Goal: Task Accomplishment & Management: Use online tool/utility

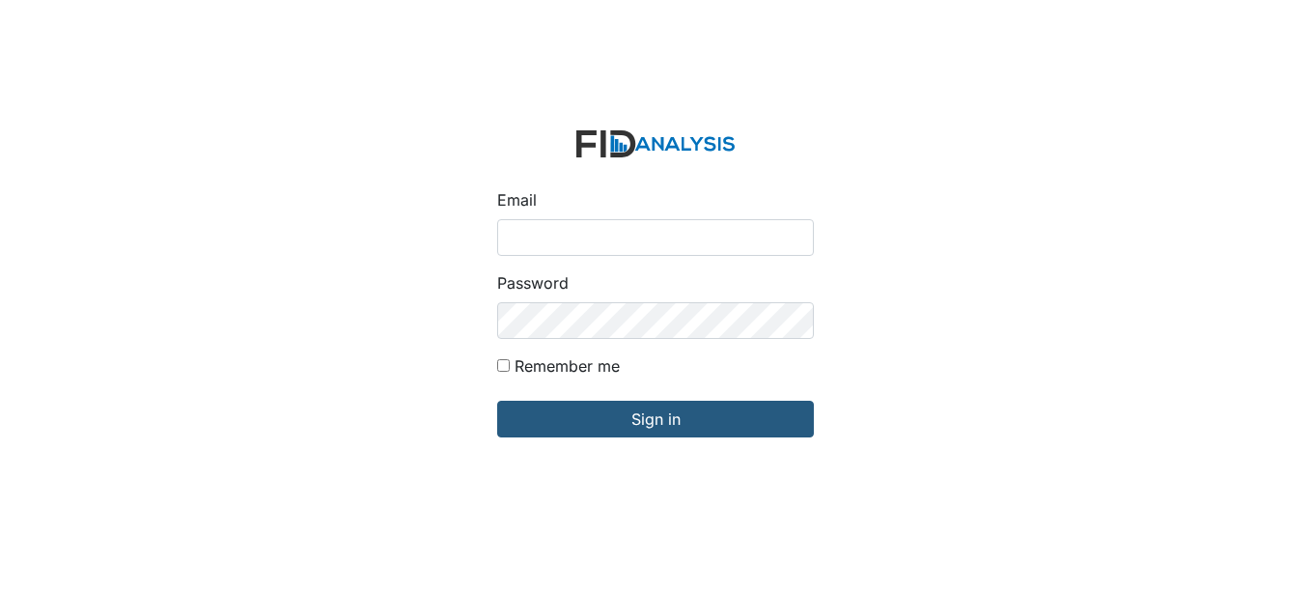
click at [536, 231] on input "Email" at bounding box center [655, 237] width 317 height 37
type input "[EMAIL_ADDRESS][DOMAIN_NAME]"
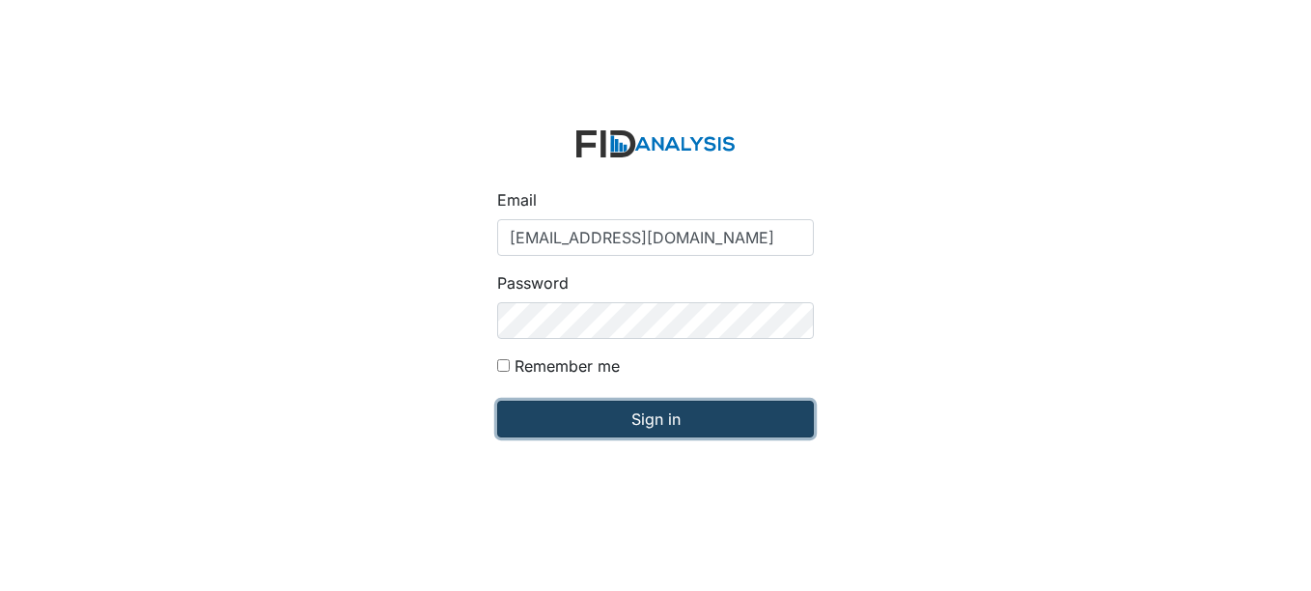
click at [679, 410] on input "Sign in" at bounding box center [655, 419] width 317 height 37
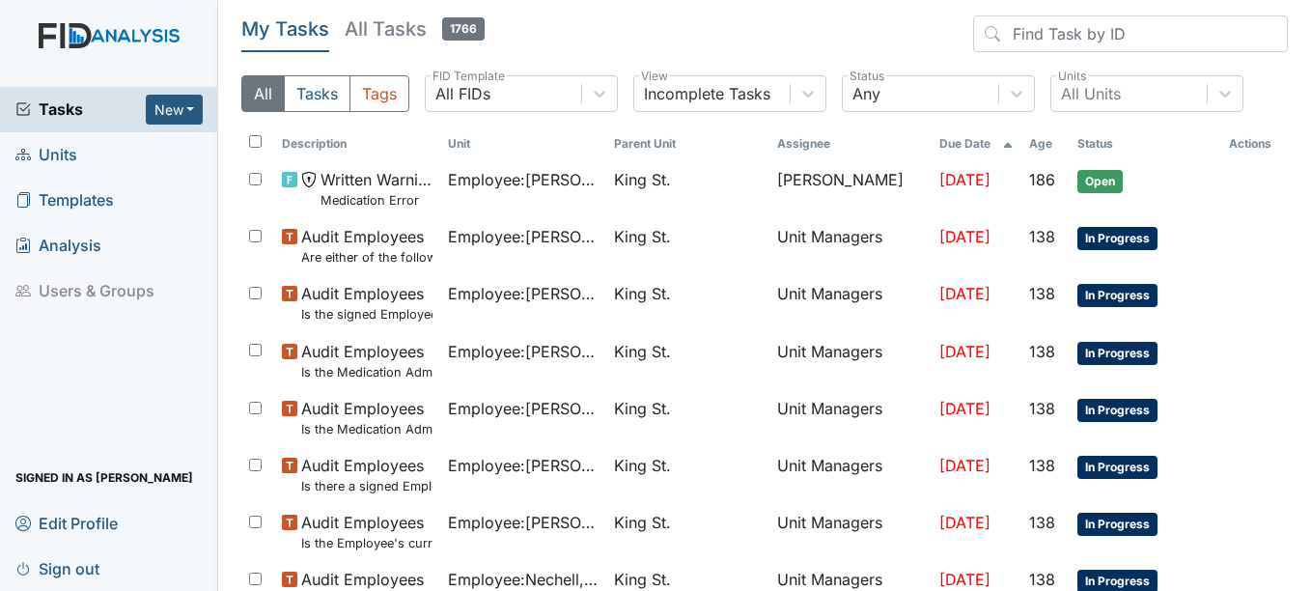
click at [49, 151] on span "Units" at bounding box center [46, 155] width 62 height 30
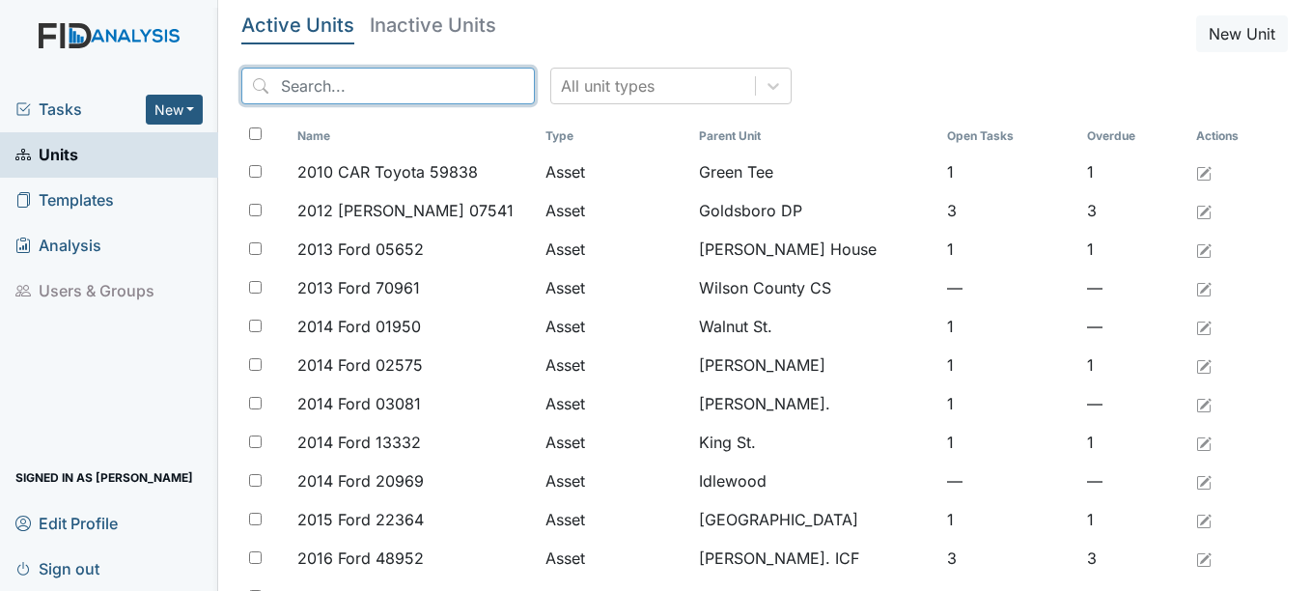
click at [344, 83] on input "search" at bounding box center [388, 86] width 294 height 37
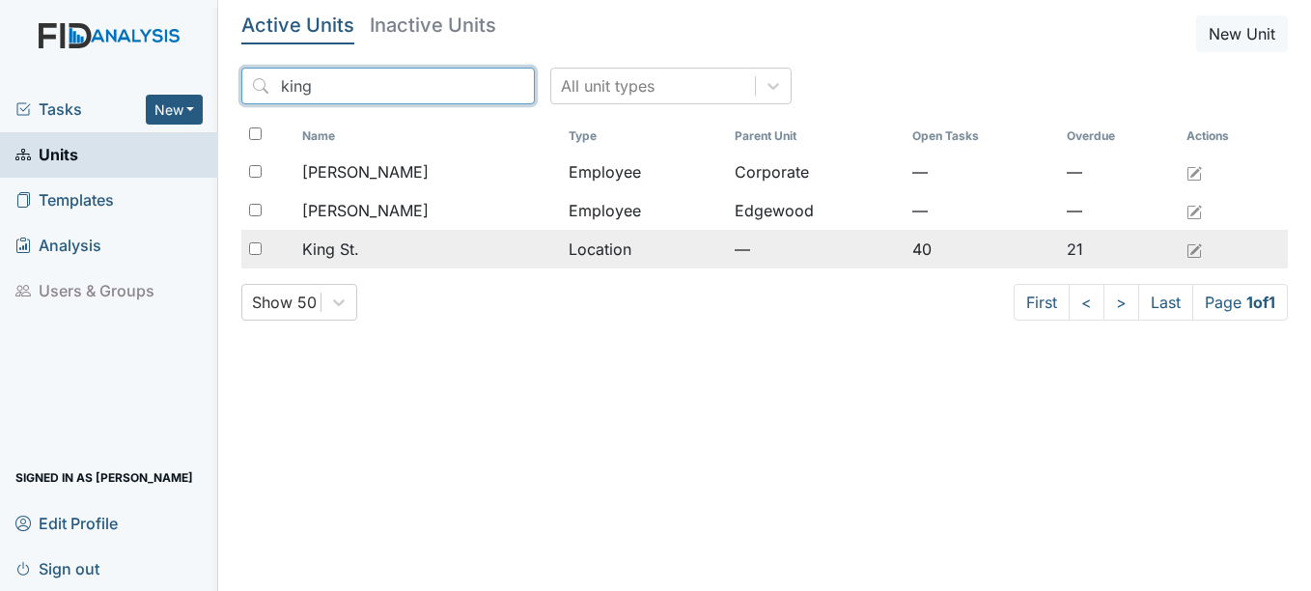
type input "king"
click at [355, 249] on span "King St." at bounding box center [330, 249] width 57 height 23
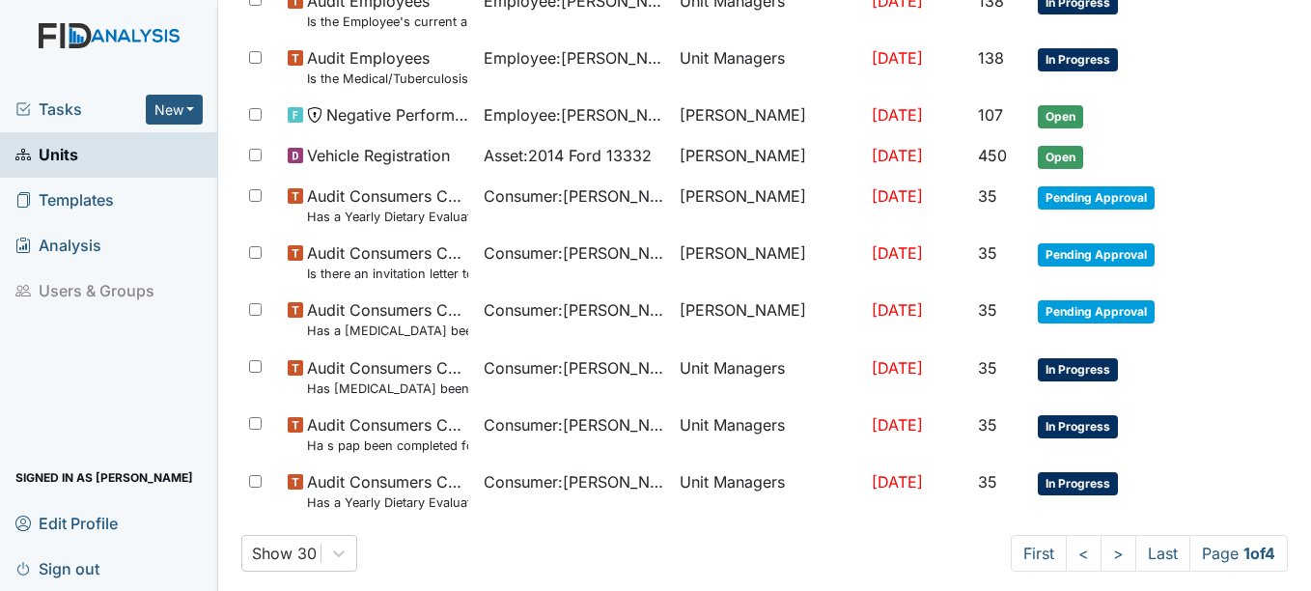
scroll to position [1427, 0]
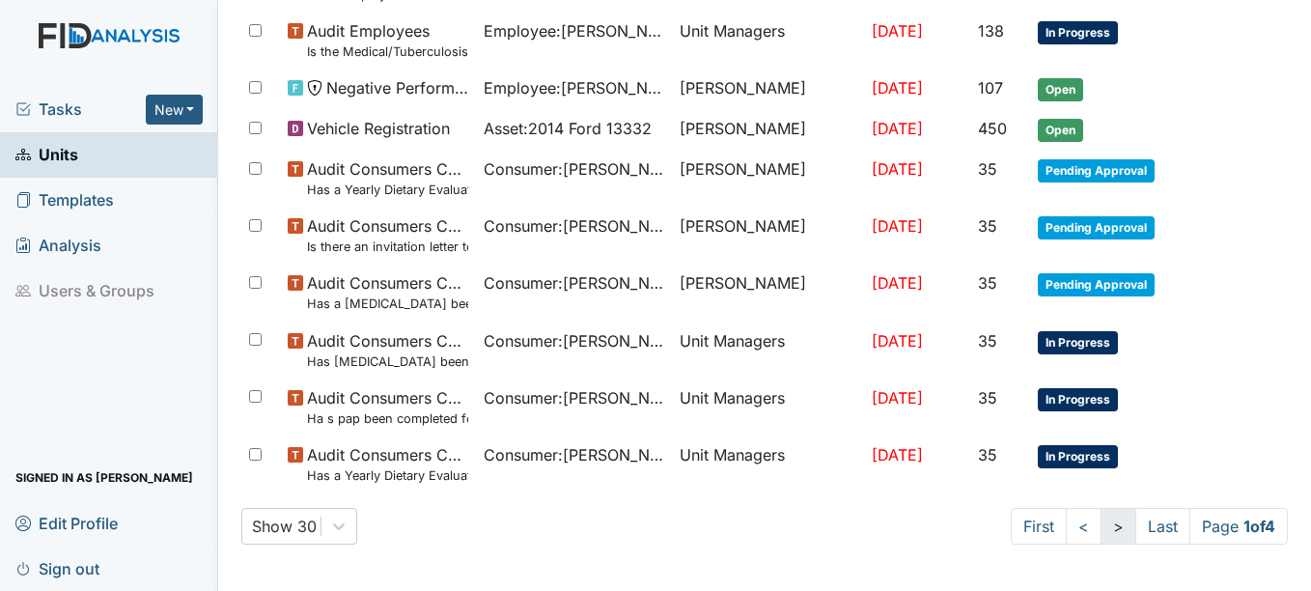
click at [1101, 525] on link ">" at bounding box center [1119, 526] width 36 height 37
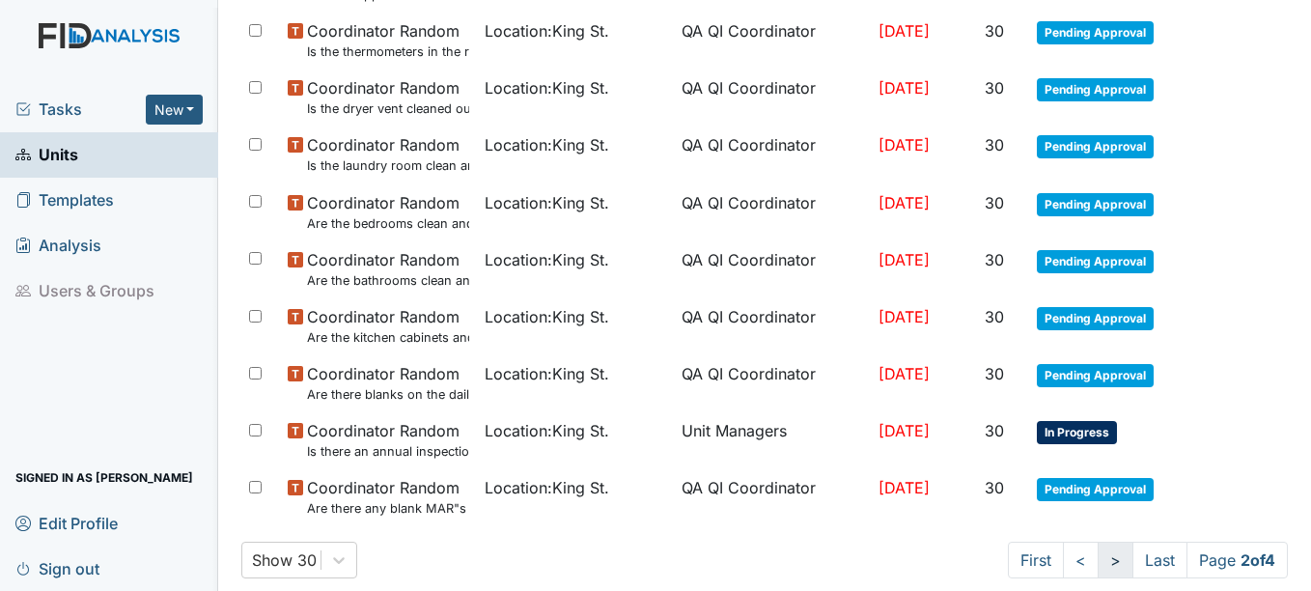
click at [1098, 557] on link ">" at bounding box center [1116, 560] width 36 height 37
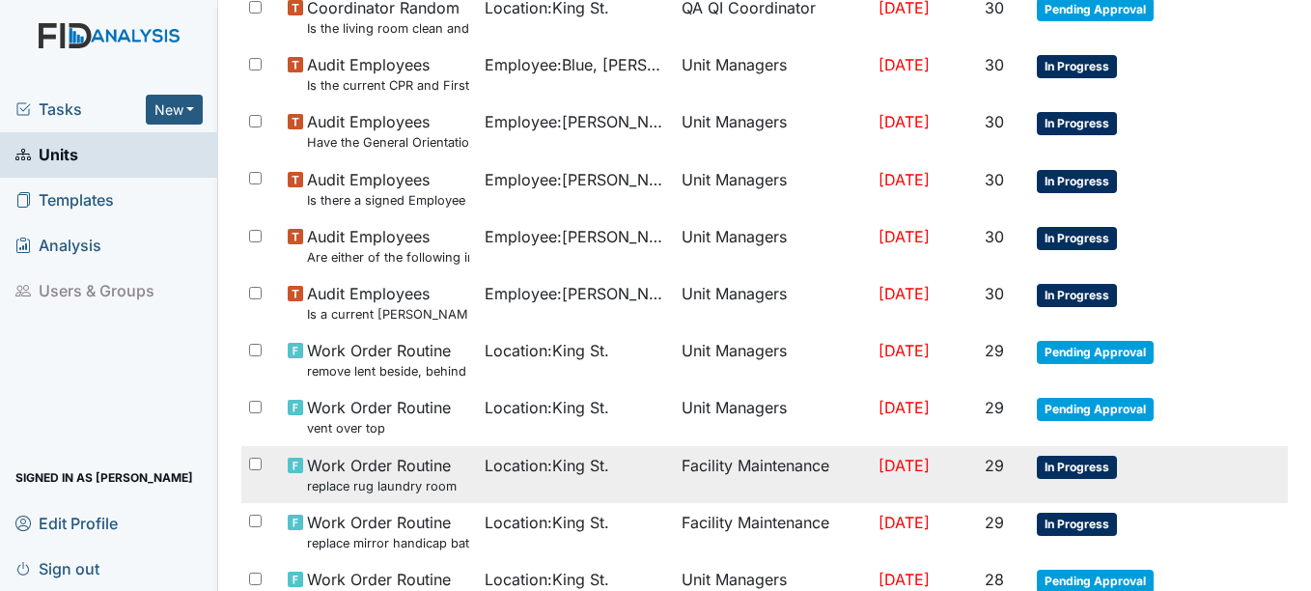
scroll to position [0, 0]
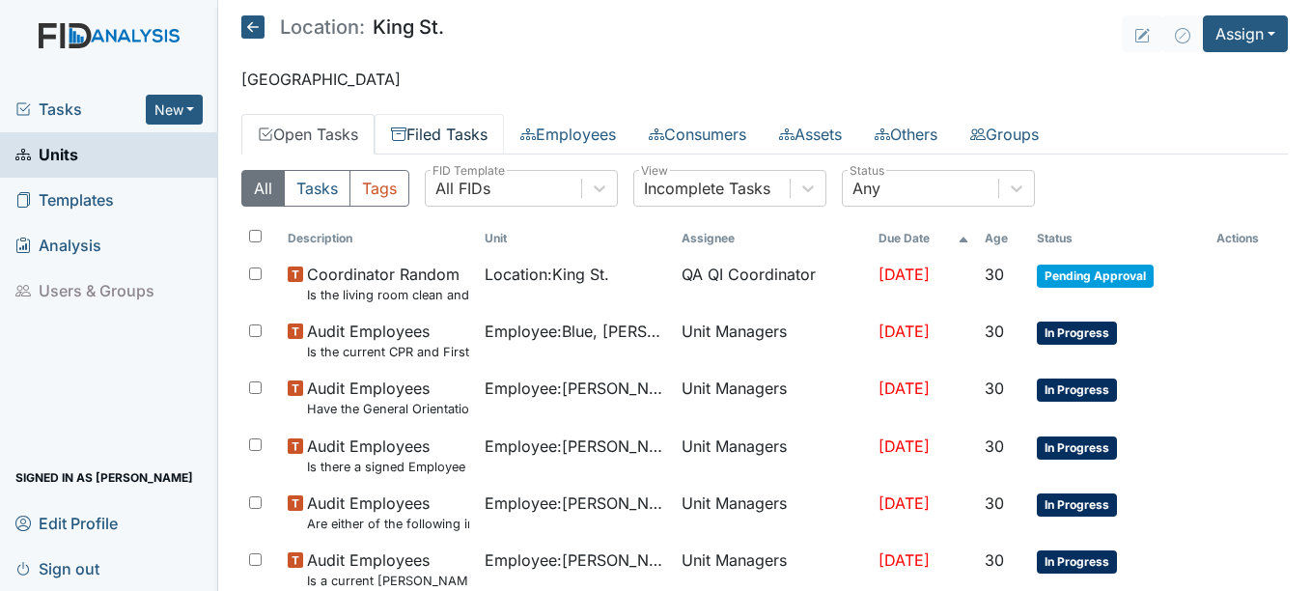
click at [459, 128] on link "Filed Tasks" at bounding box center [439, 134] width 129 height 41
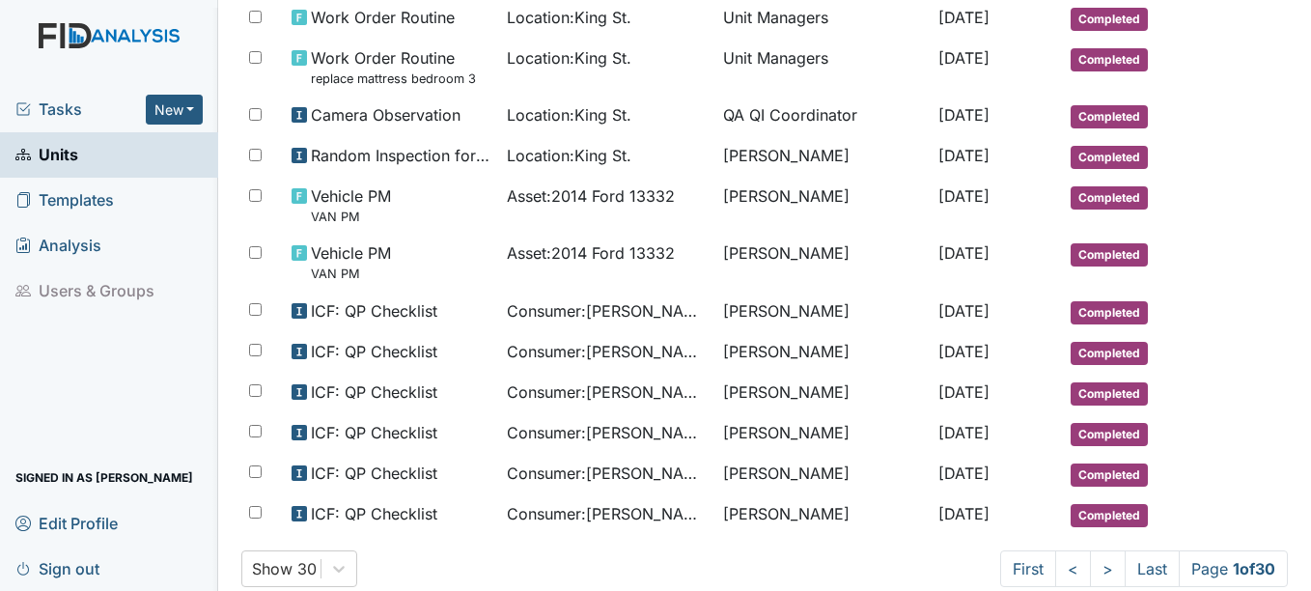
scroll to position [1212, 0]
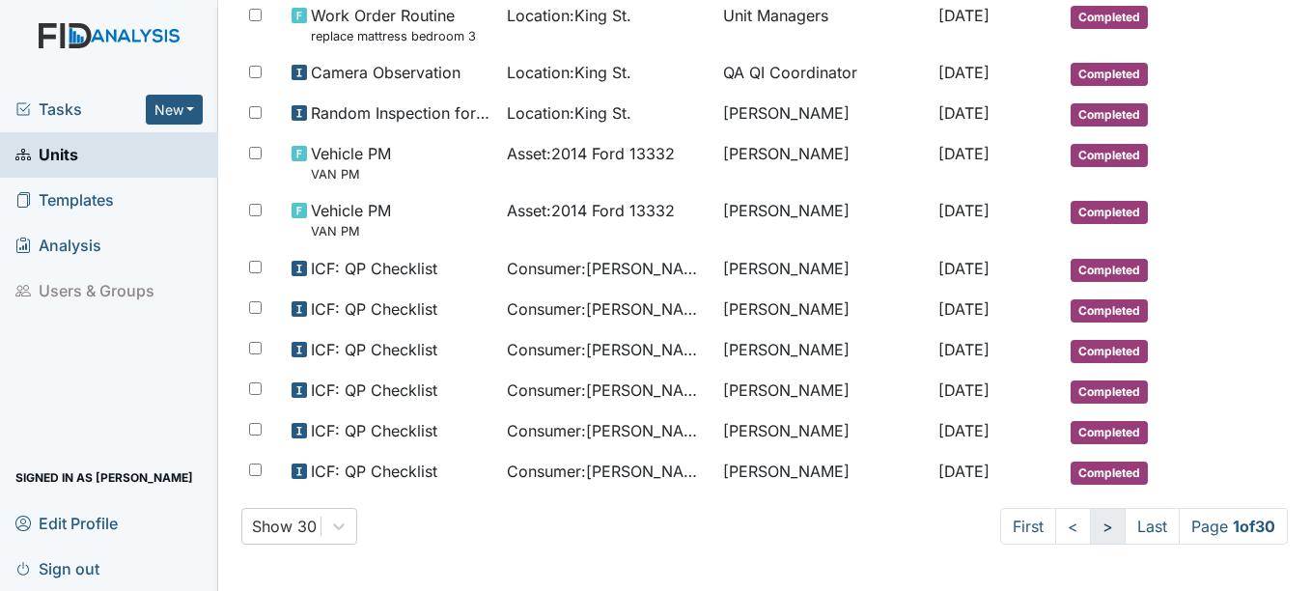
click at [1090, 521] on link ">" at bounding box center [1108, 526] width 36 height 37
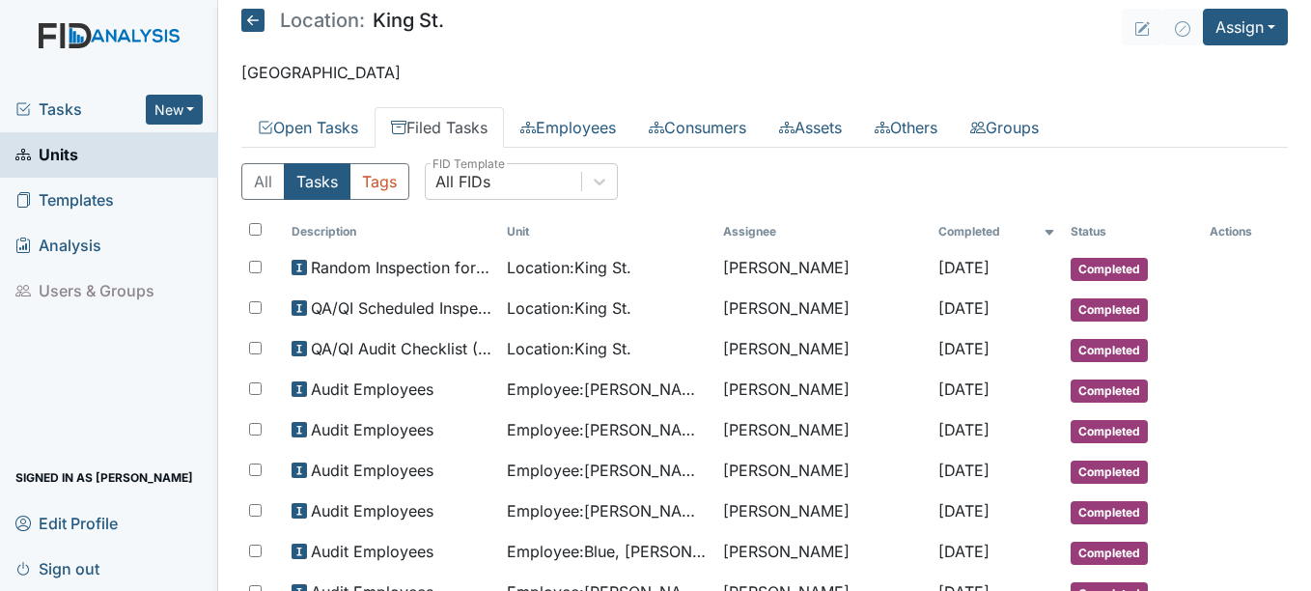
scroll to position [0, 0]
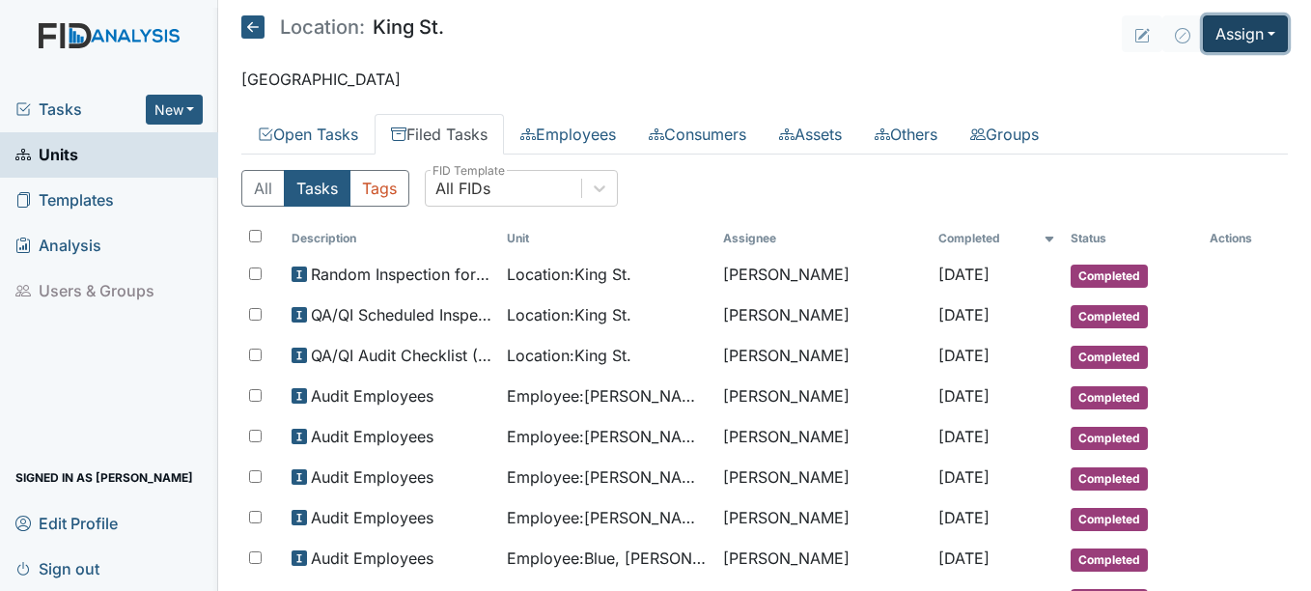
click at [1260, 32] on button "Assign" at bounding box center [1245, 33] width 85 height 37
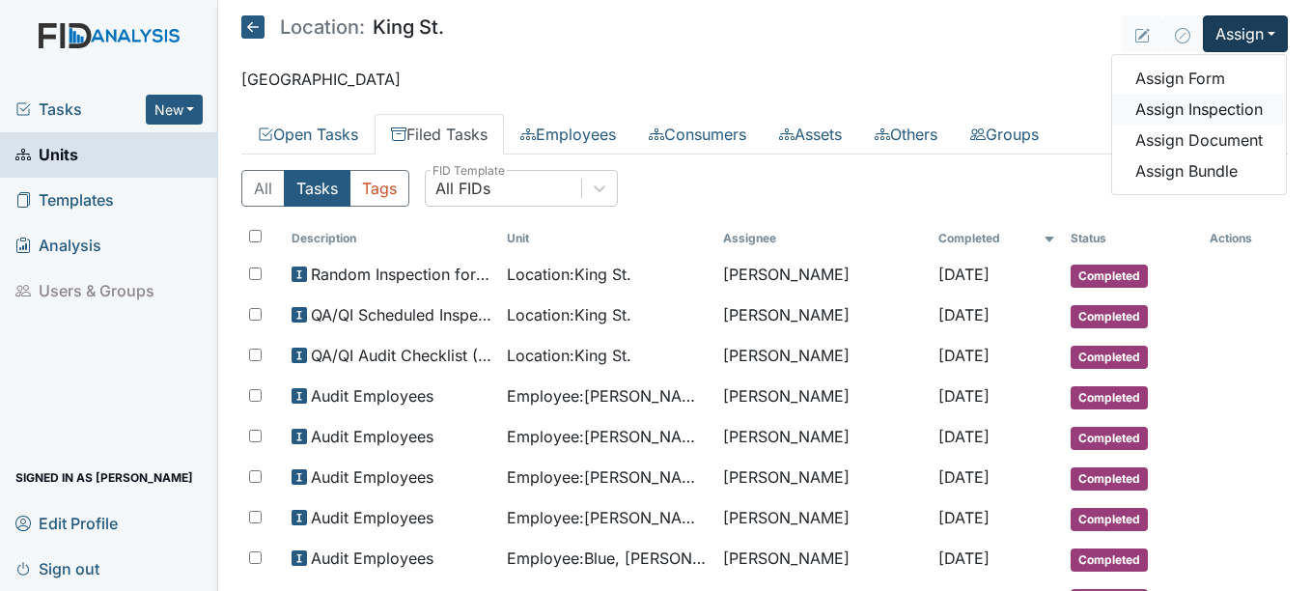
click at [1226, 106] on link "Assign Inspection" at bounding box center [1199, 109] width 174 height 31
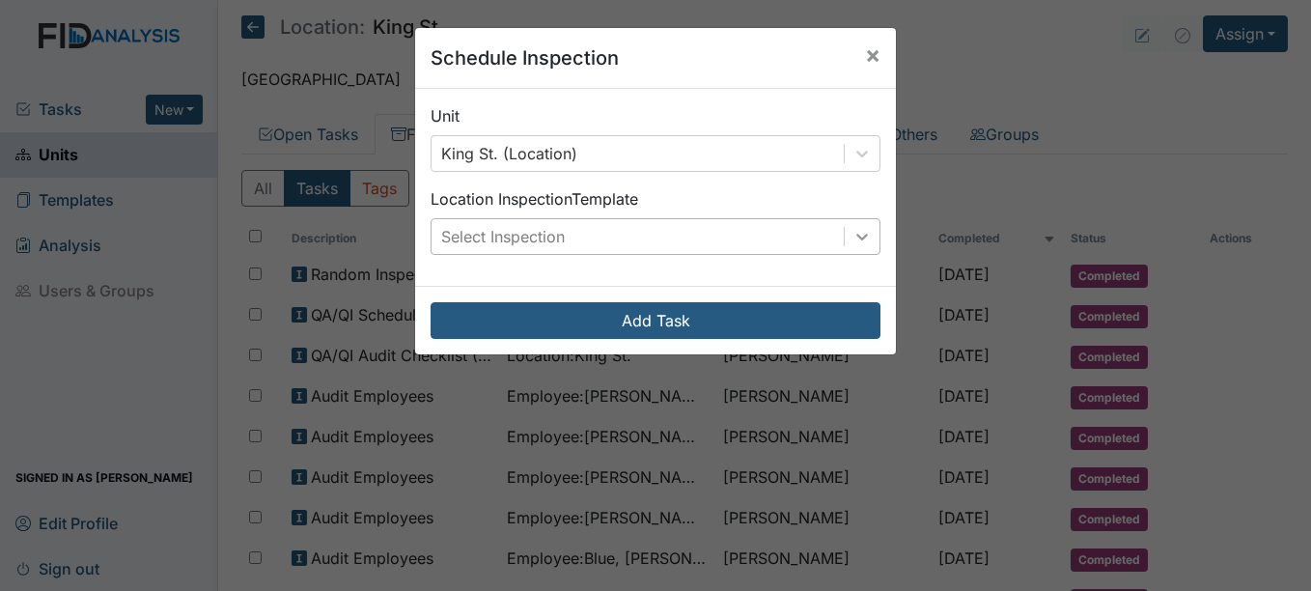
click at [858, 235] on icon at bounding box center [862, 236] width 19 height 19
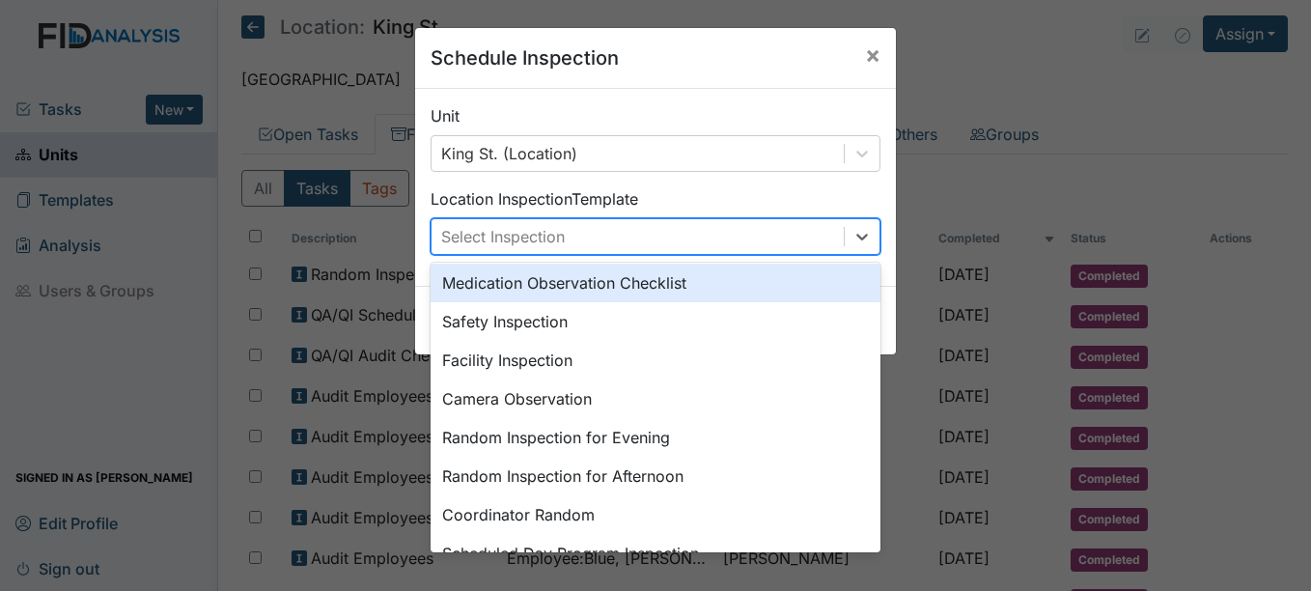
scroll to position [97, 0]
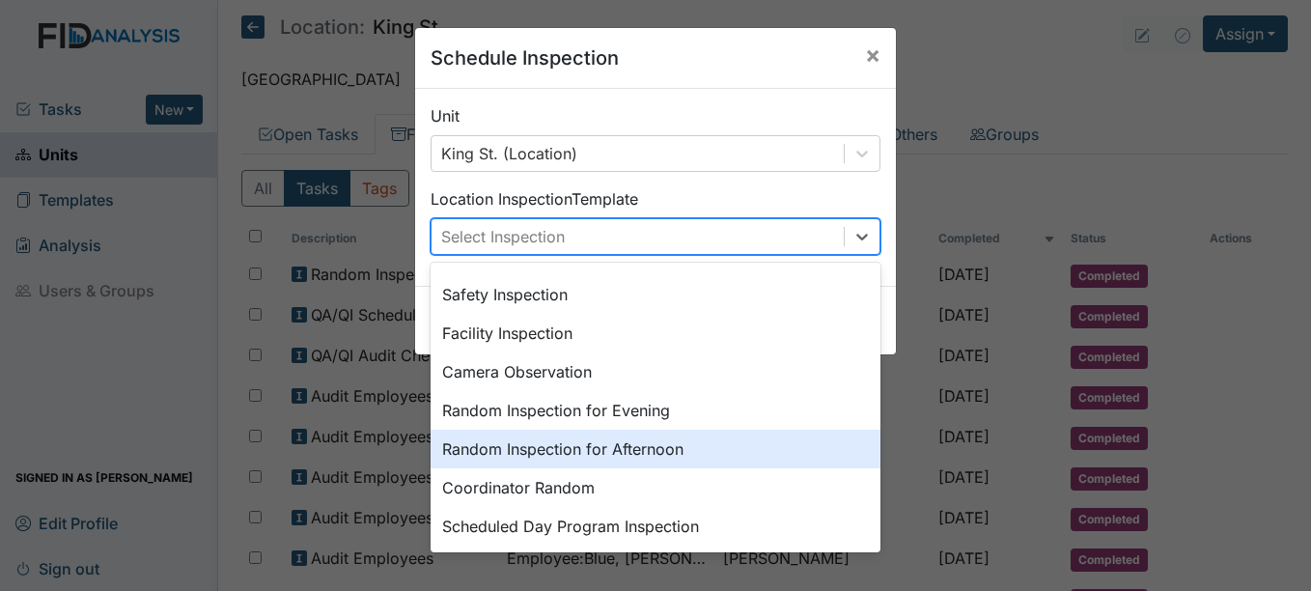
click at [655, 448] on div "Random Inspection for Afternoon" at bounding box center [656, 449] width 450 height 39
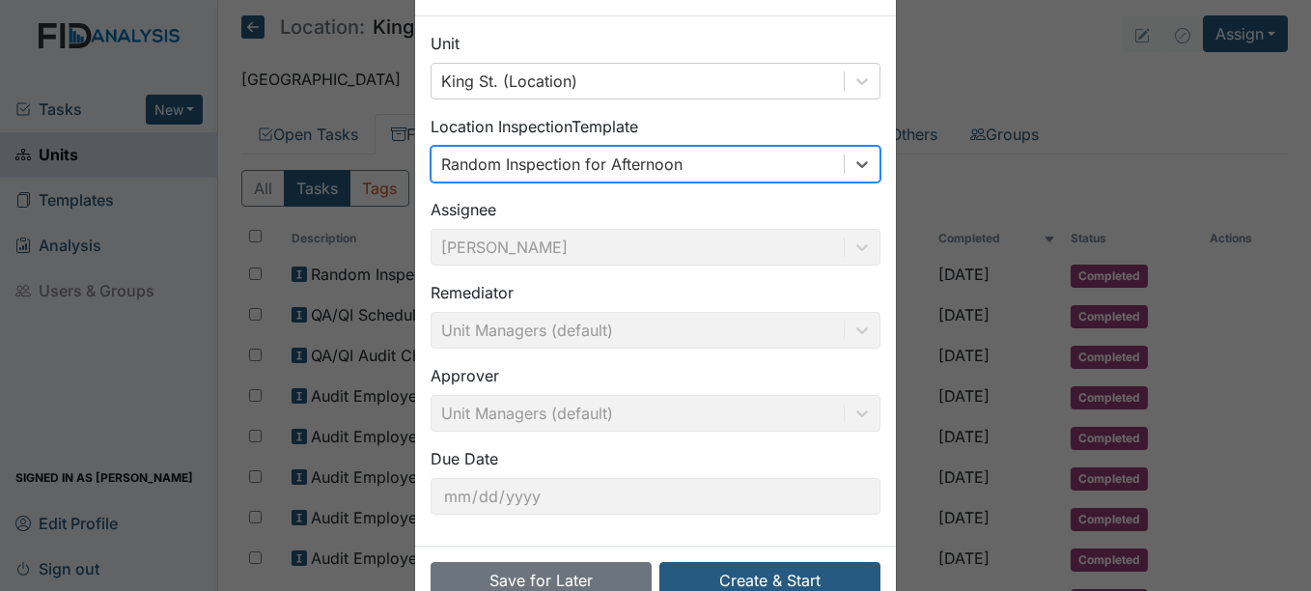
scroll to position [124, 0]
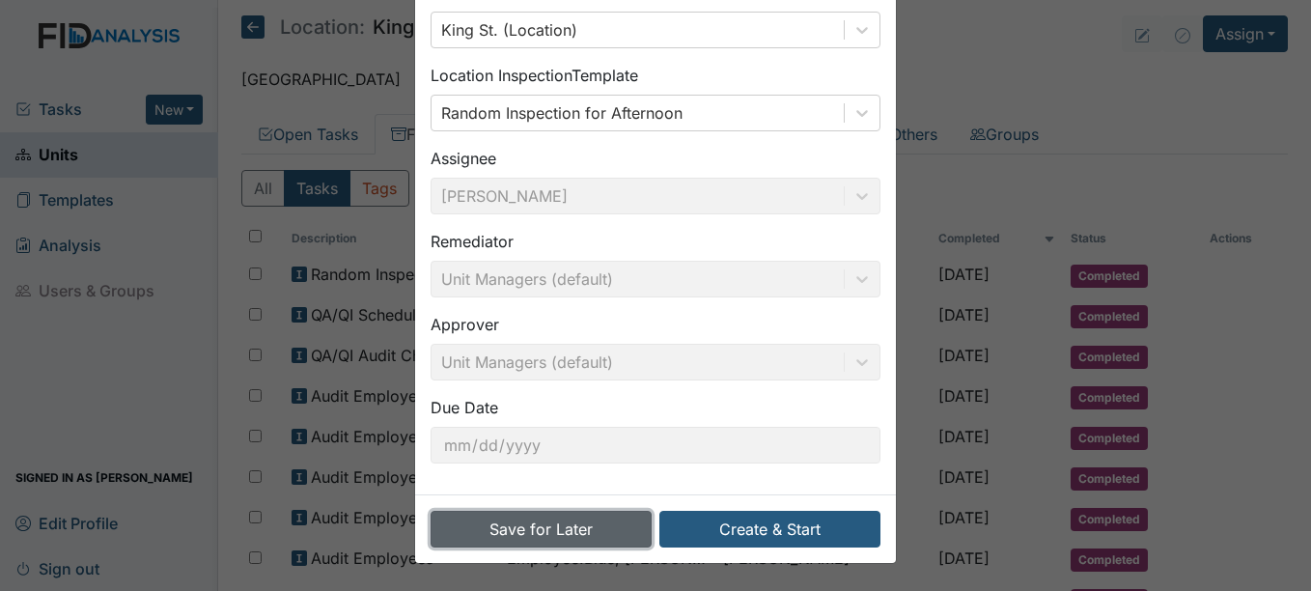
click at [572, 525] on button "Save for Later" at bounding box center [541, 529] width 221 height 37
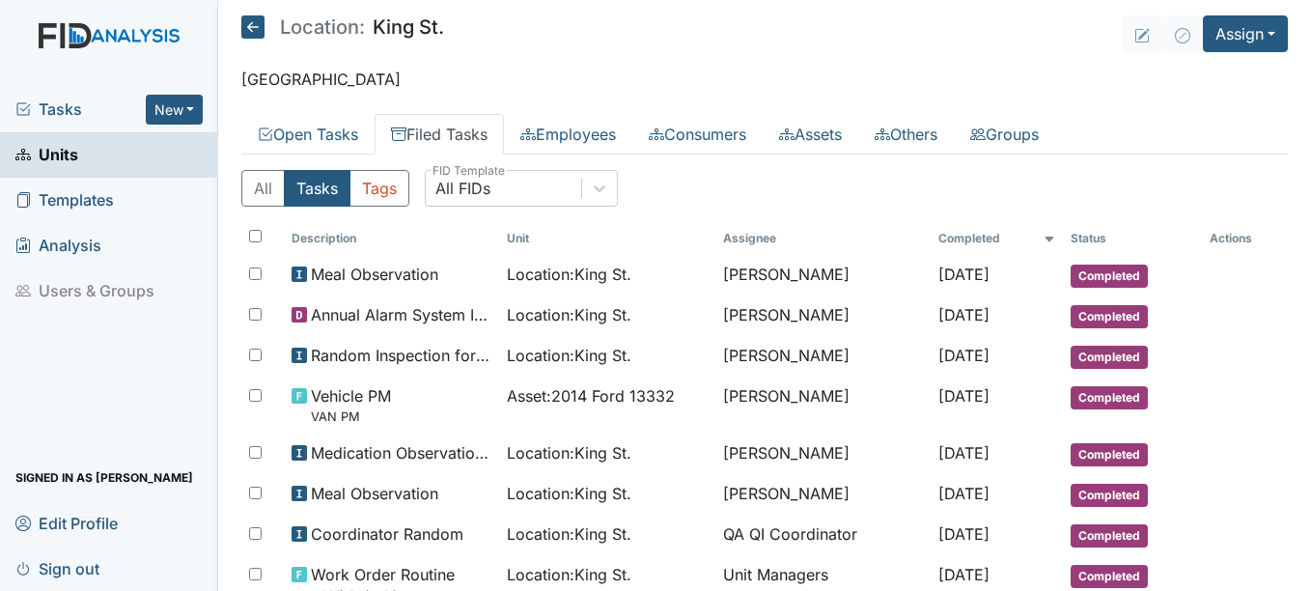
click at [63, 153] on span "Units" at bounding box center [46, 155] width 63 height 30
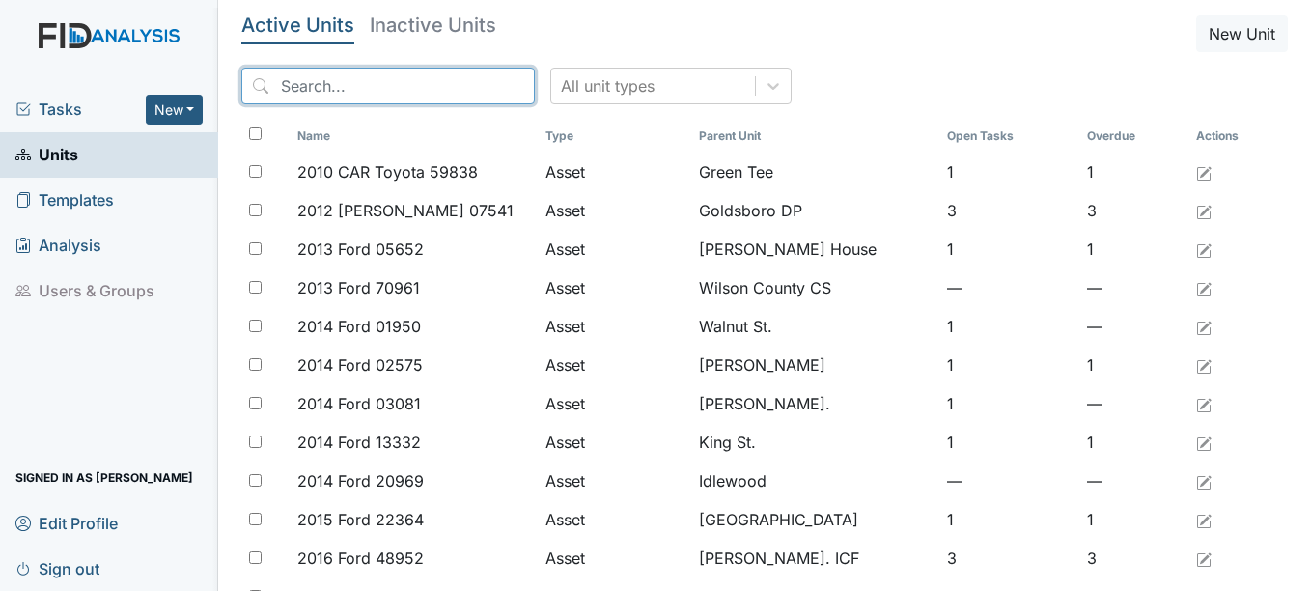
click at [366, 79] on input "search" at bounding box center [388, 86] width 294 height 37
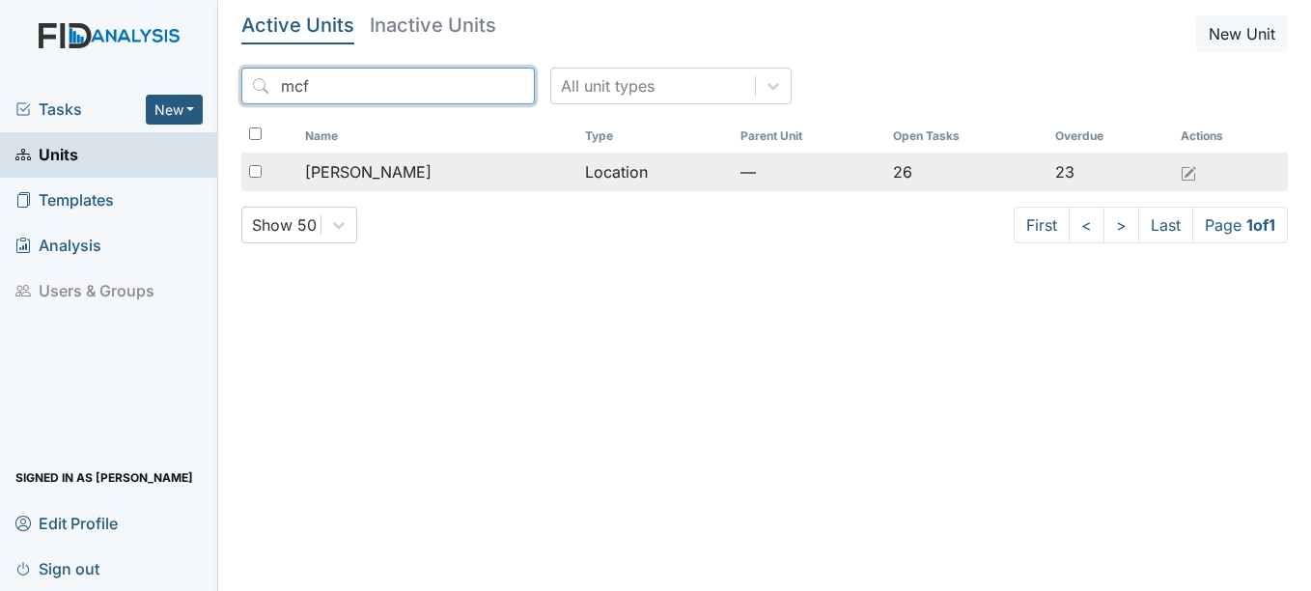
type input "mcf"
click at [366, 171] on span "[PERSON_NAME]" at bounding box center [368, 171] width 127 height 23
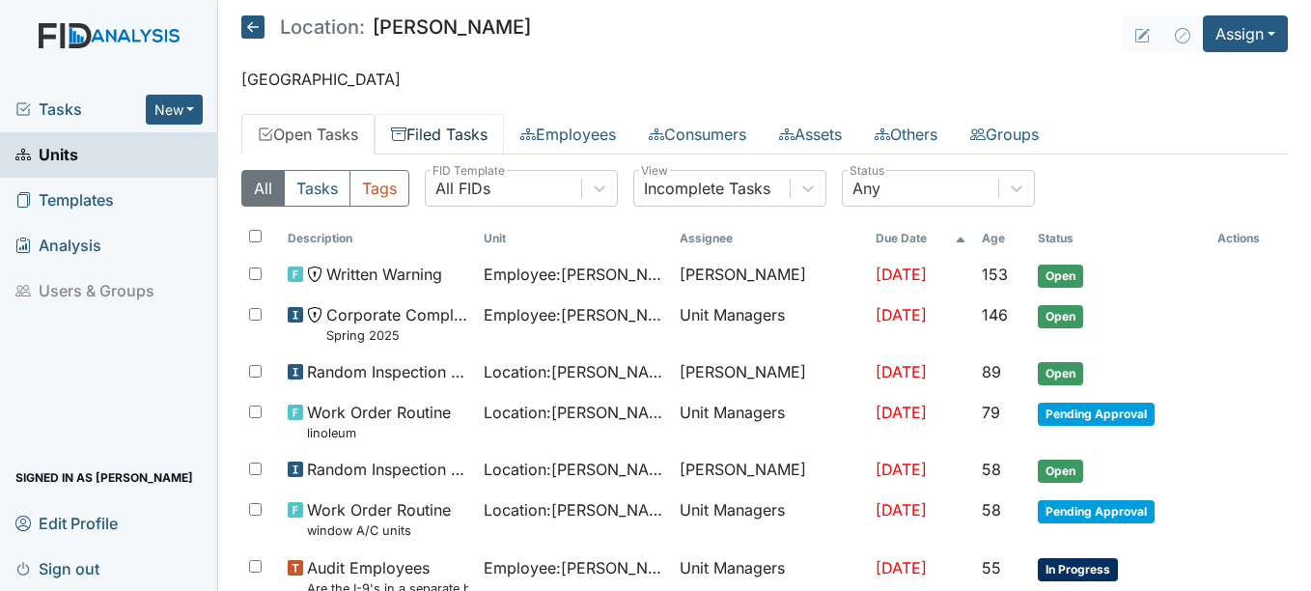
click at [479, 127] on link "Filed Tasks" at bounding box center [439, 134] width 129 height 41
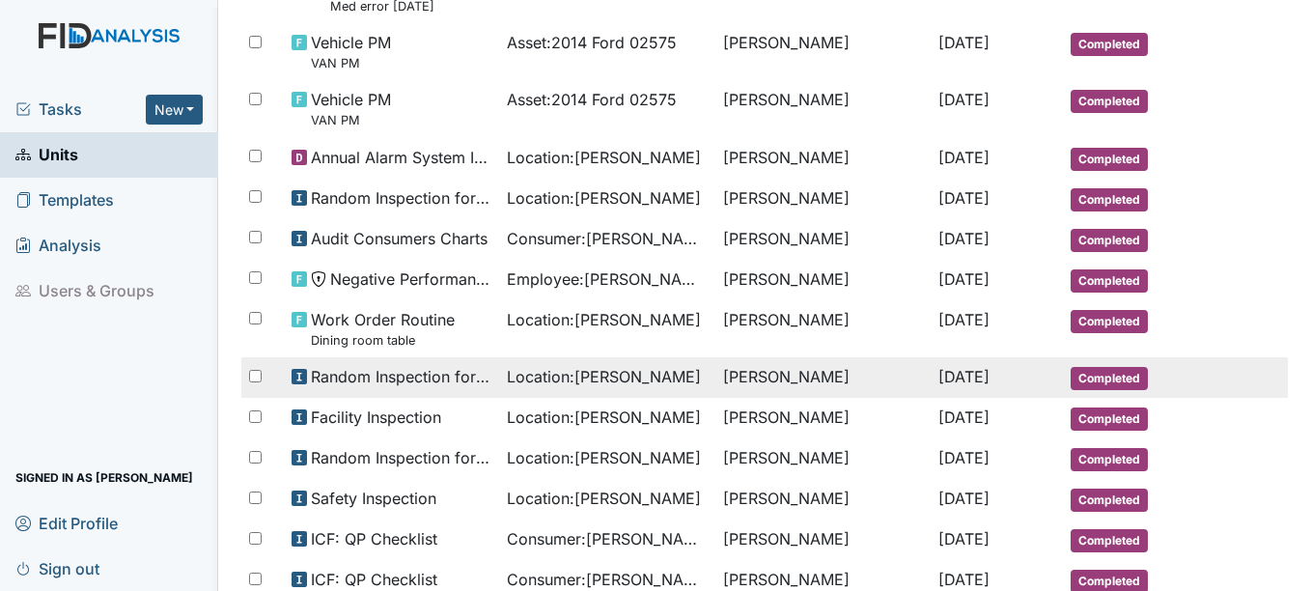
scroll to position [290, 0]
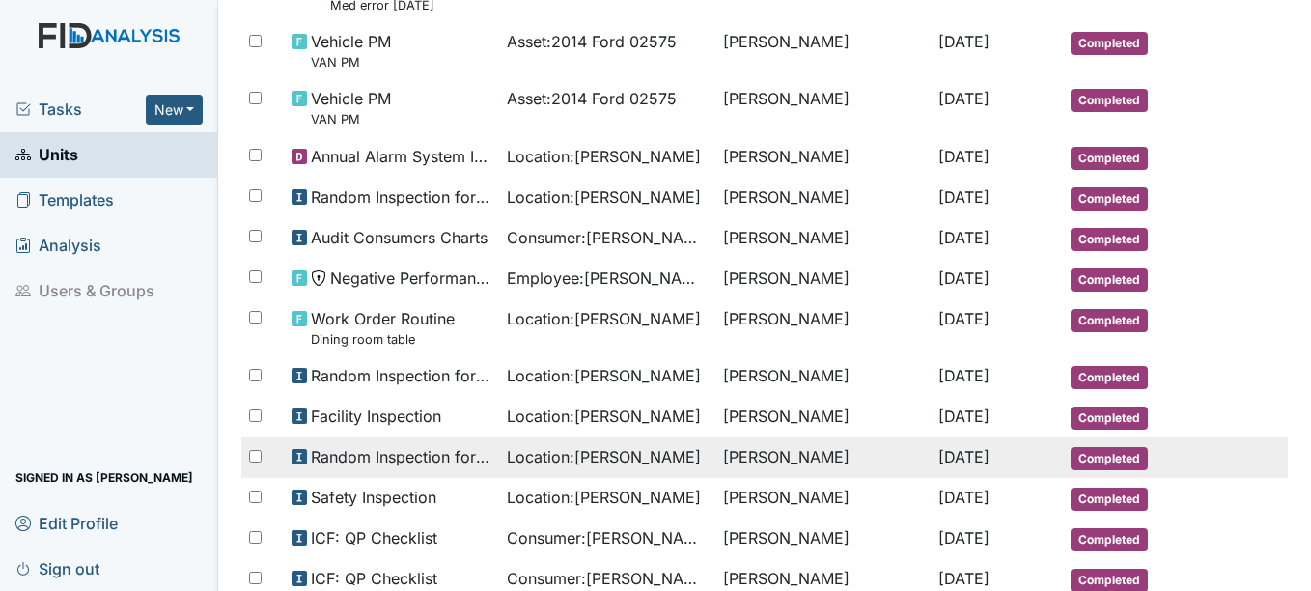
click at [976, 452] on span "[DATE]" at bounding box center [964, 456] width 51 height 19
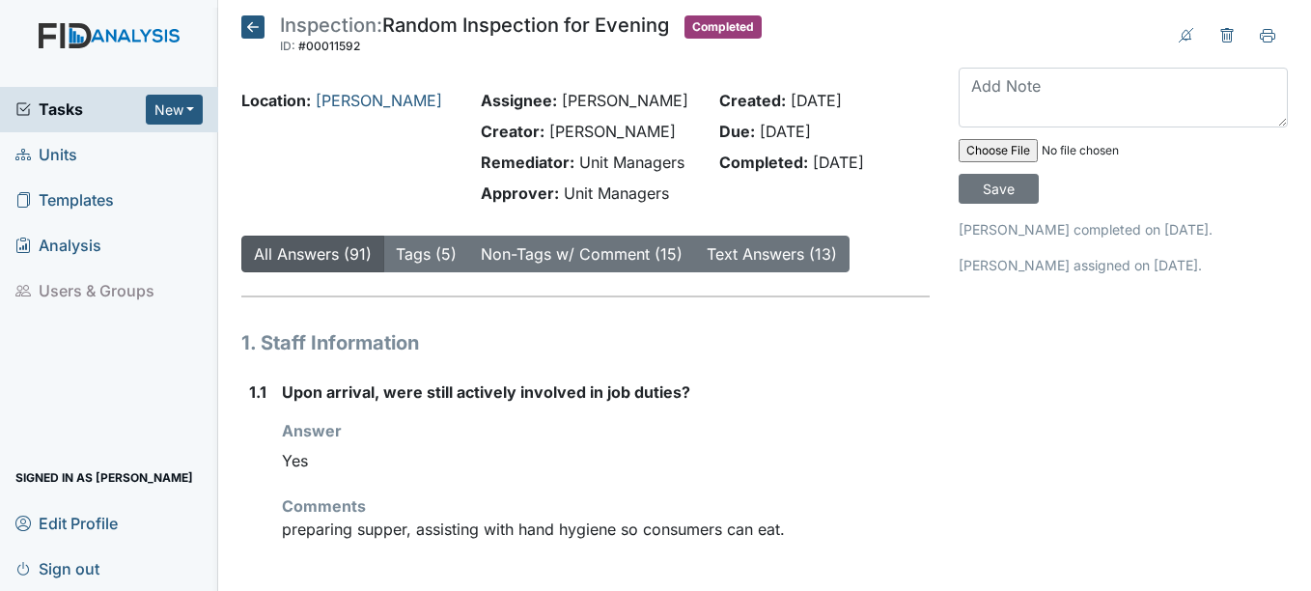
click at [250, 26] on icon at bounding box center [252, 26] width 23 height 23
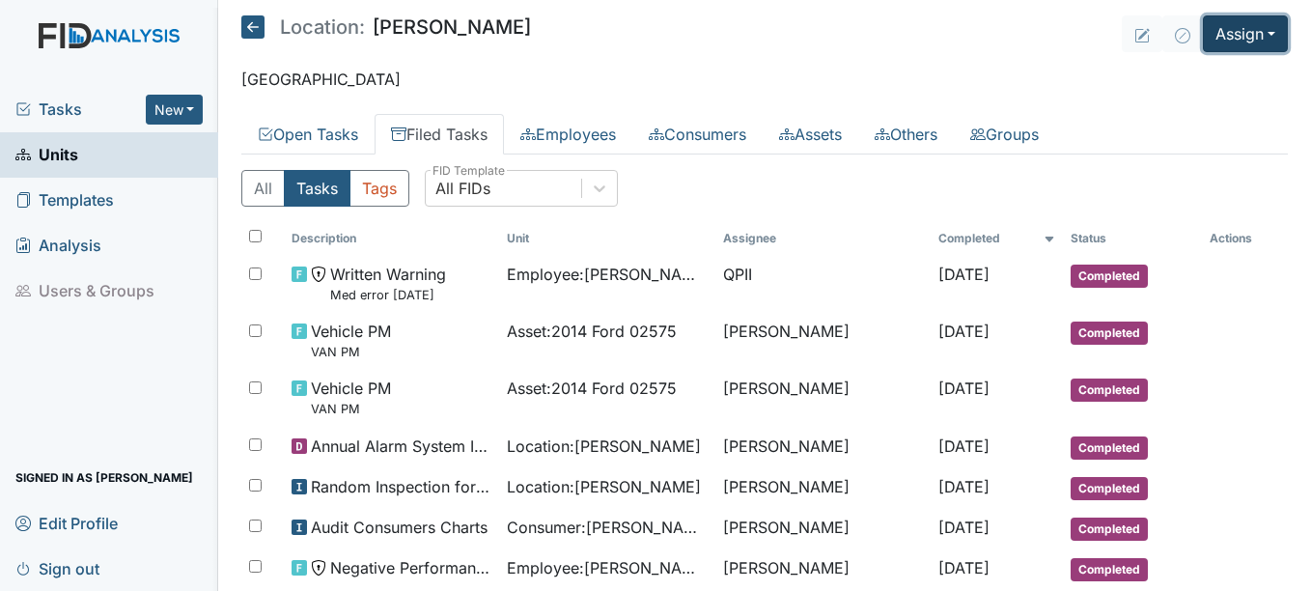
click at [1256, 30] on button "Assign" at bounding box center [1245, 33] width 85 height 37
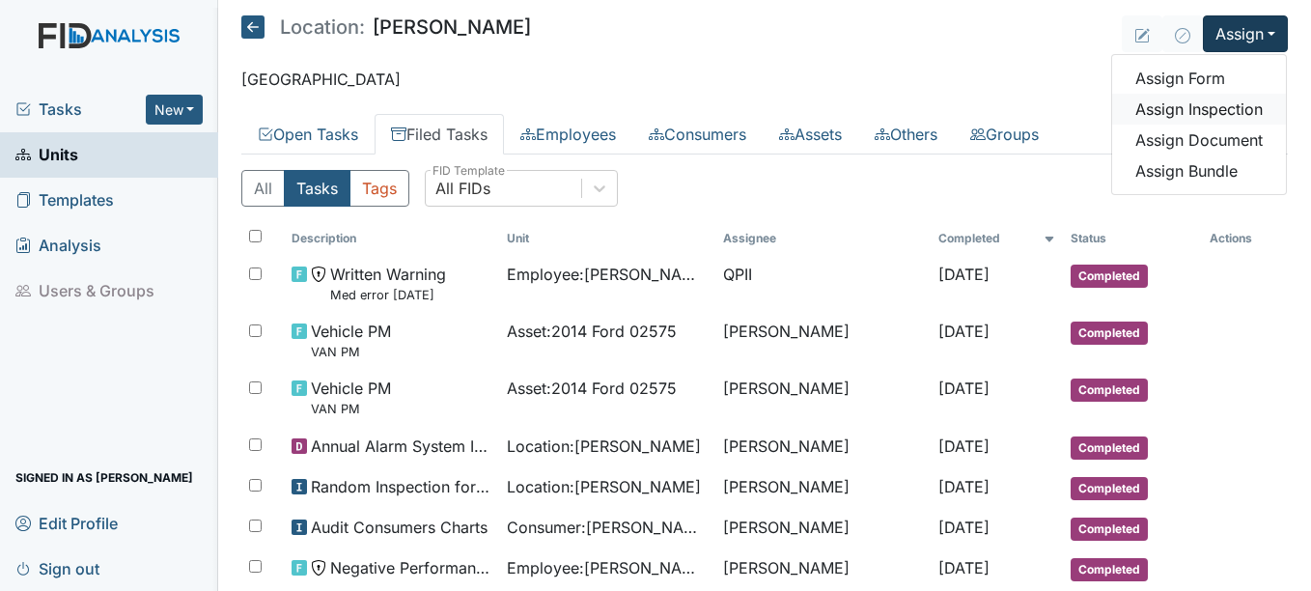
click at [1222, 99] on link "Assign Inspection" at bounding box center [1199, 109] width 174 height 31
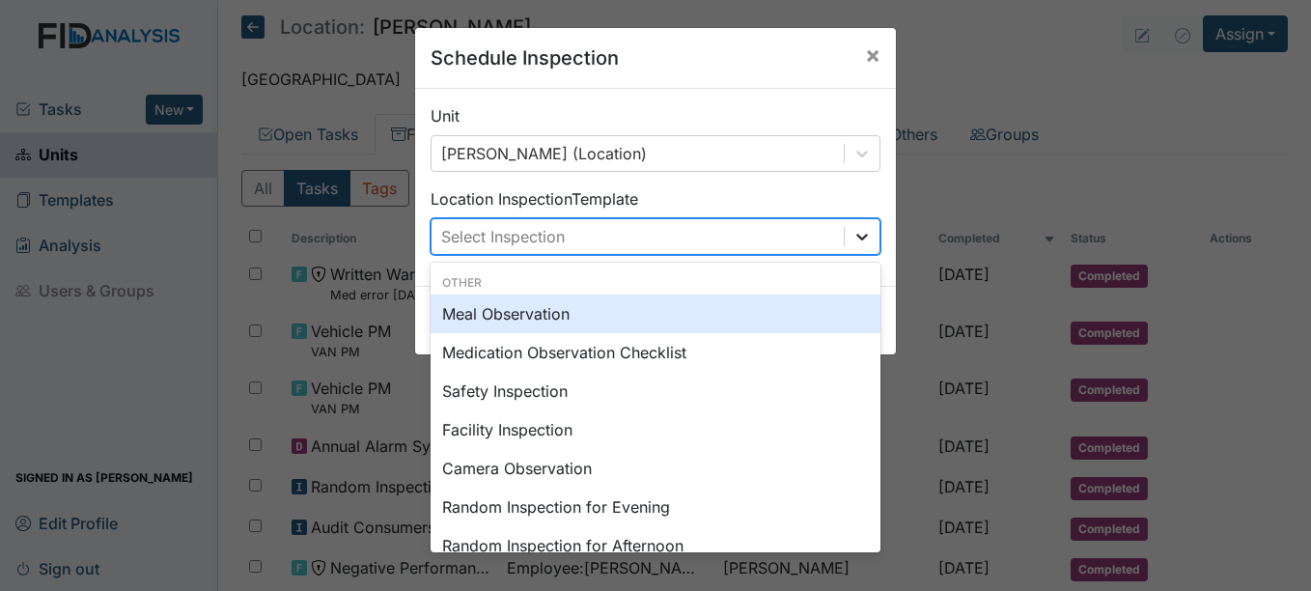
click at [858, 233] on icon at bounding box center [862, 236] width 19 height 19
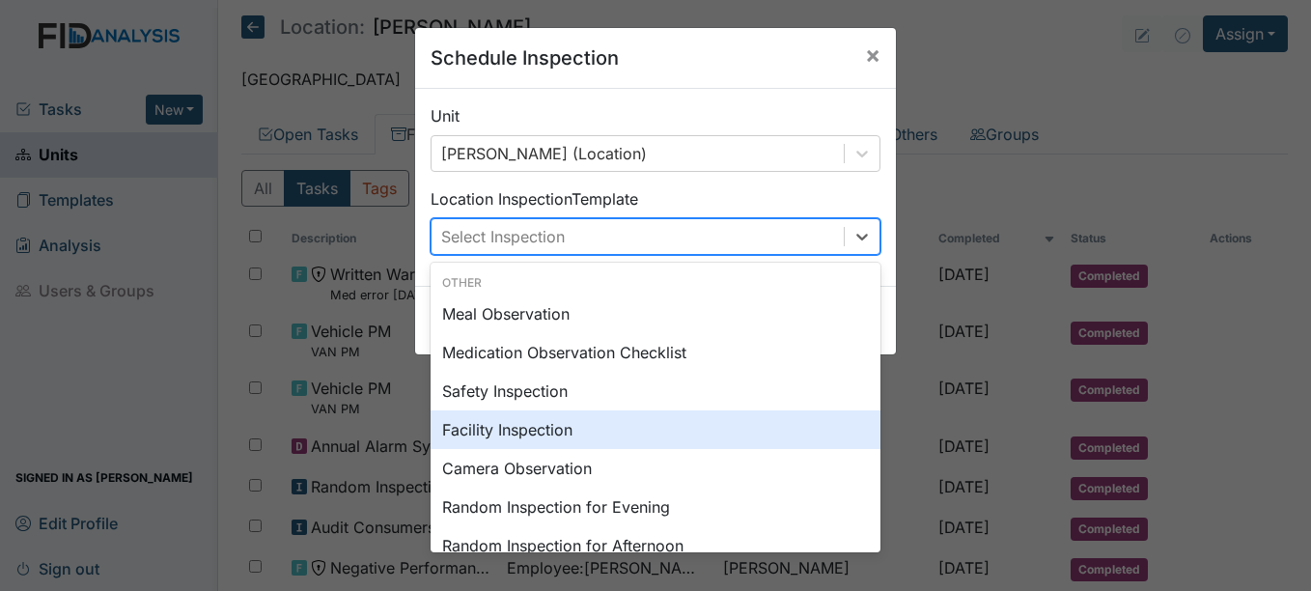
scroll to position [97, 0]
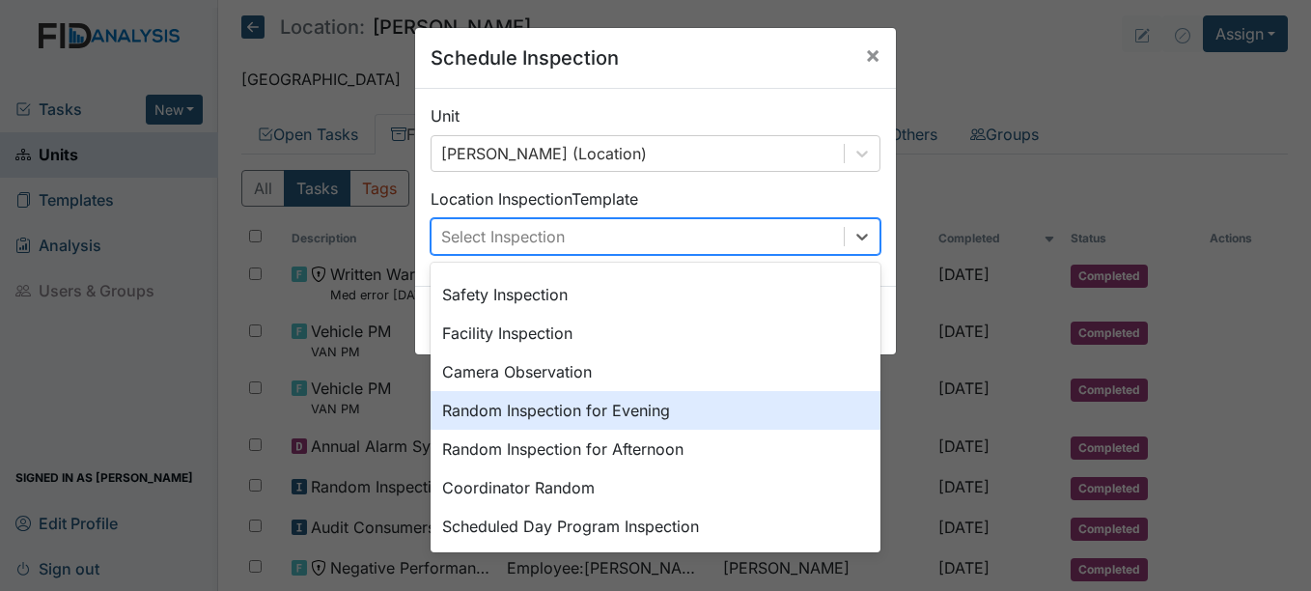
click at [627, 406] on div "Random Inspection for Evening" at bounding box center [656, 410] width 450 height 39
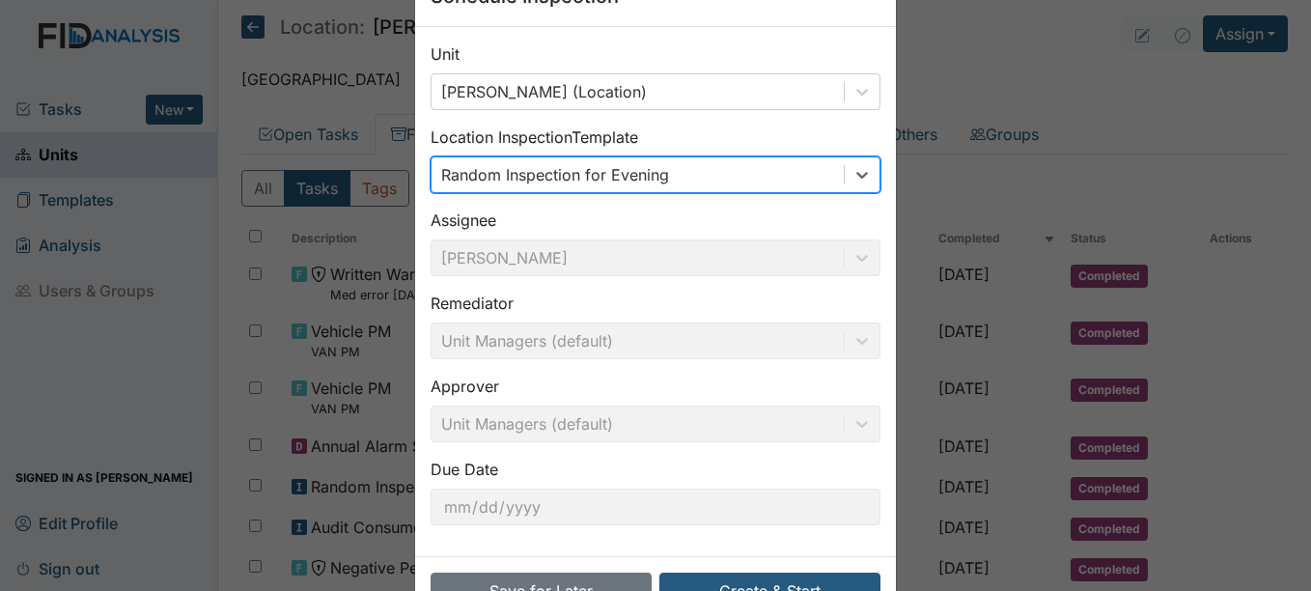
scroll to position [124, 0]
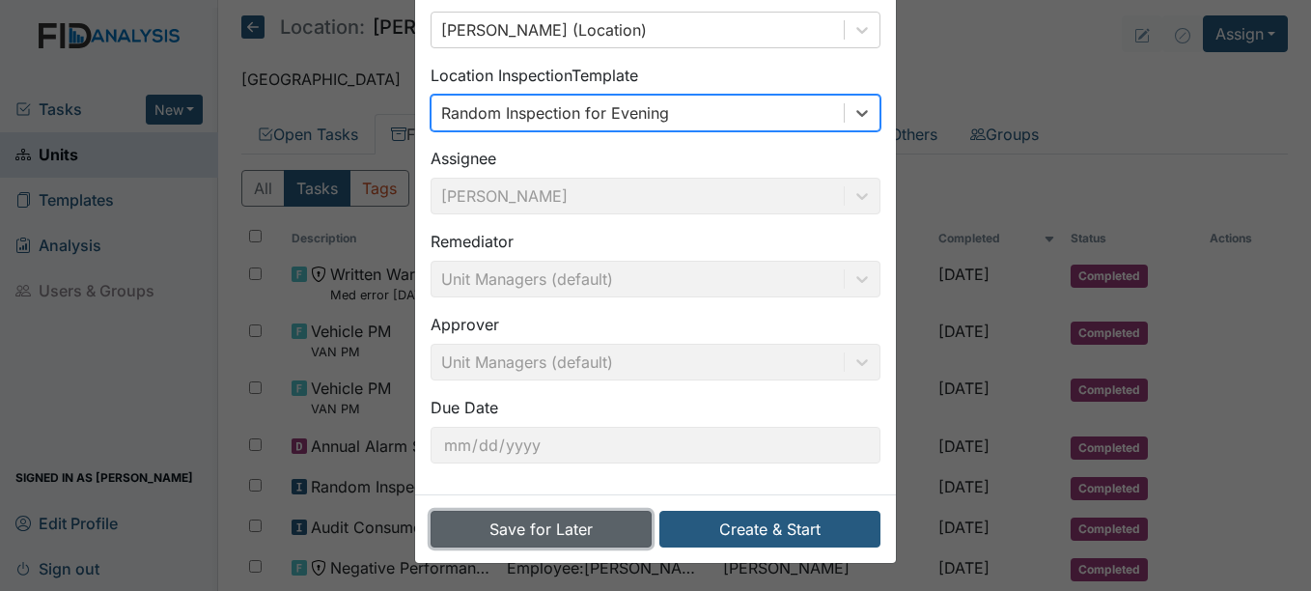
click at [584, 526] on button "Save for Later" at bounding box center [541, 529] width 221 height 37
